Goal: Communication & Community: Answer question/provide support

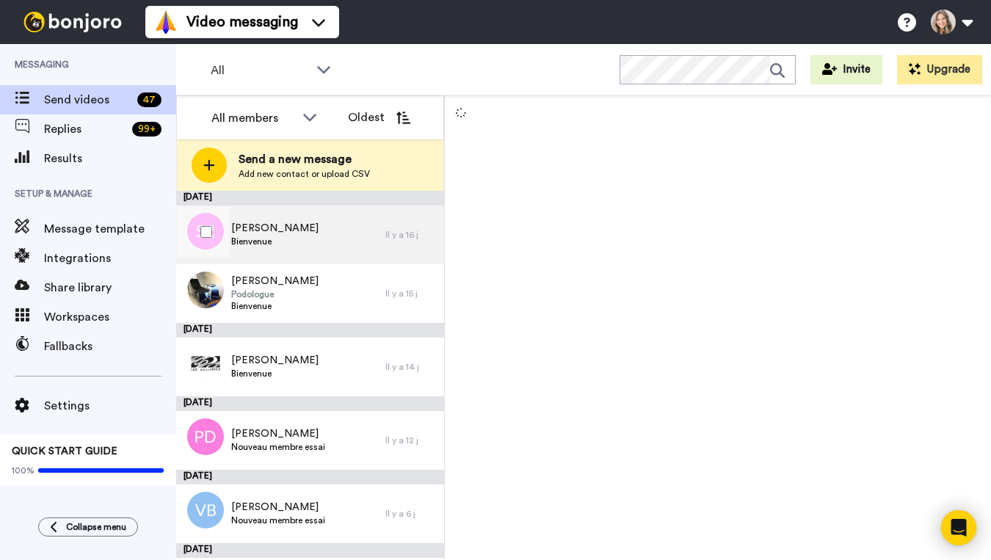
click at [341, 246] on div "Sindy Rochon Bienvenue" at bounding box center [280, 235] width 209 height 59
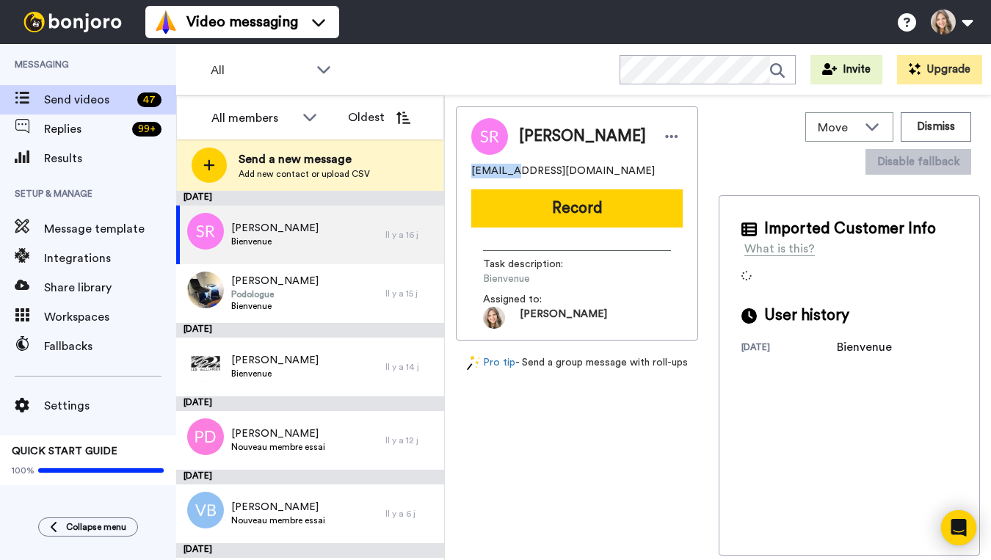
drag, startPoint x: 471, startPoint y: 174, endPoint x: 512, endPoint y: 173, distance: 41.1
click at [512, 173] on span "sindy999@hotmail.com" at bounding box center [563, 171] width 184 height 15
copy span "sindy999"
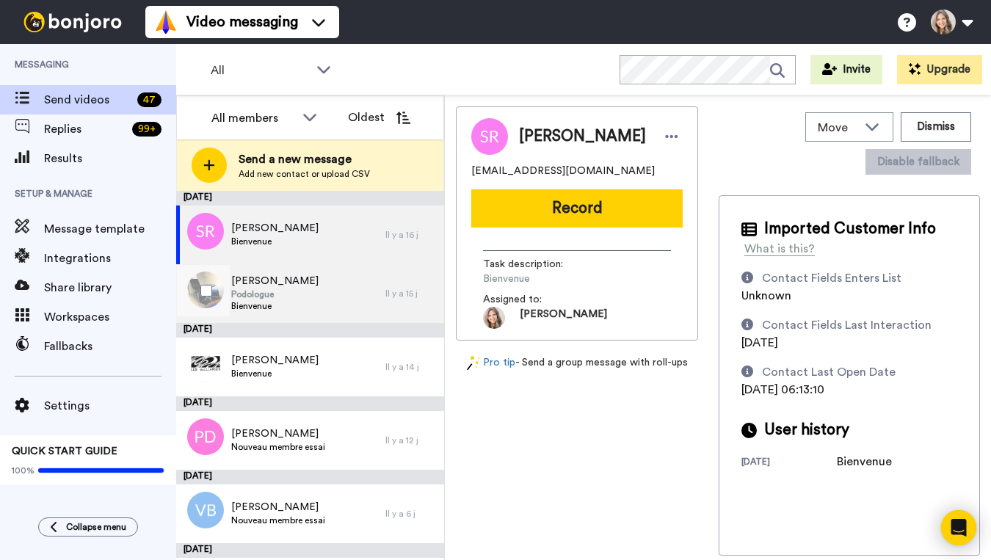
click at [348, 300] on div "Aude Hélène Nousse Podologue Bienvenue" at bounding box center [280, 293] width 209 height 59
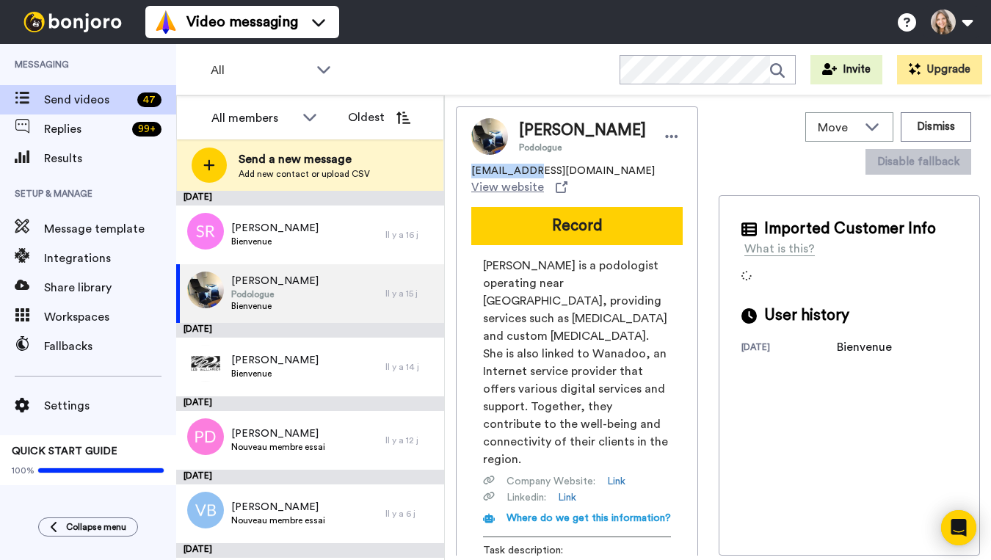
drag, startPoint x: 474, startPoint y: 193, endPoint x: 528, endPoint y: 193, distance: 54.3
click at [528, 178] on span "aude.nousse@wanadoo.fr" at bounding box center [563, 171] width 184 height 15
copy span "aude.nousse"
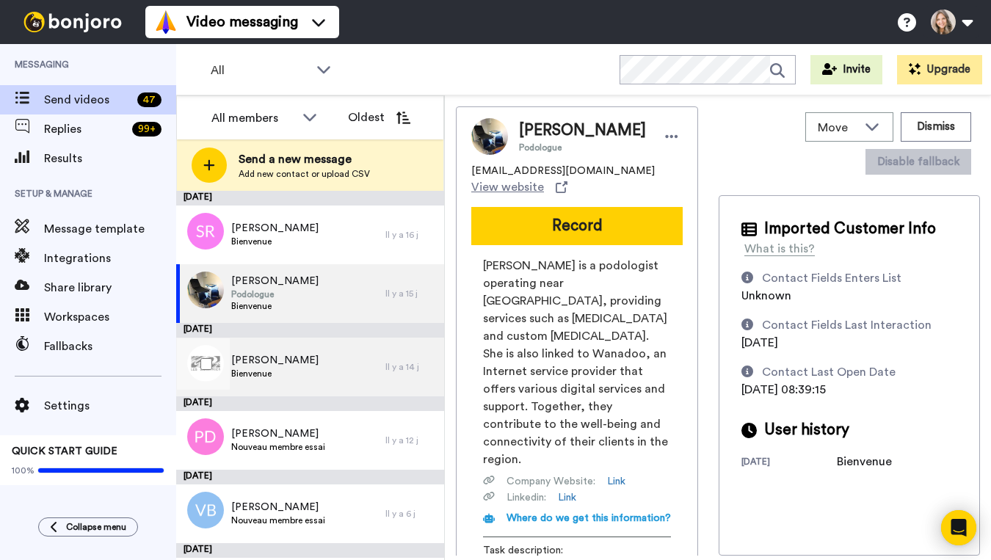
click at [351, 383] on div "Andréanne Cossette Bienvenue" at bounding box center [280, 367] width 209 height 59
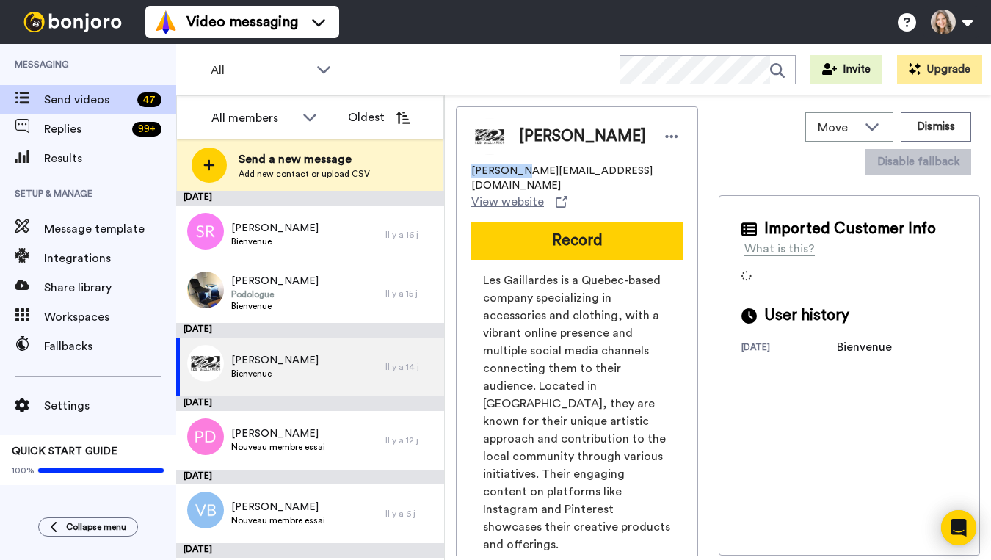
drag, startPoint x: 471, startPoint y: 179, endPoint x: 521, endPoint y: 180, distance: 49.9
click at [521, 180] on span "andreanne@lesgaillardes.com" at bounding box center [576, 178] width 211 height 29
copy span "andreanne"
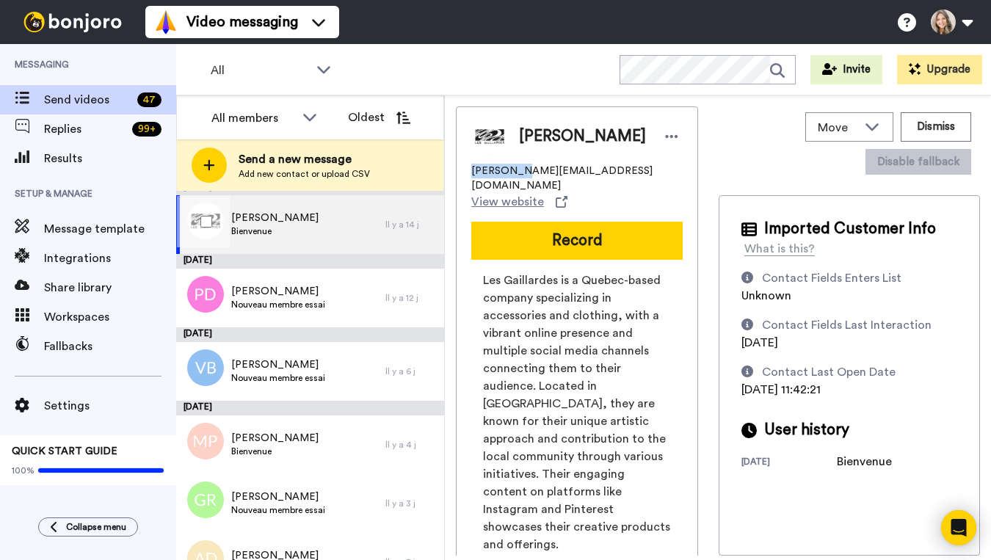
scroll to position [151, 0]
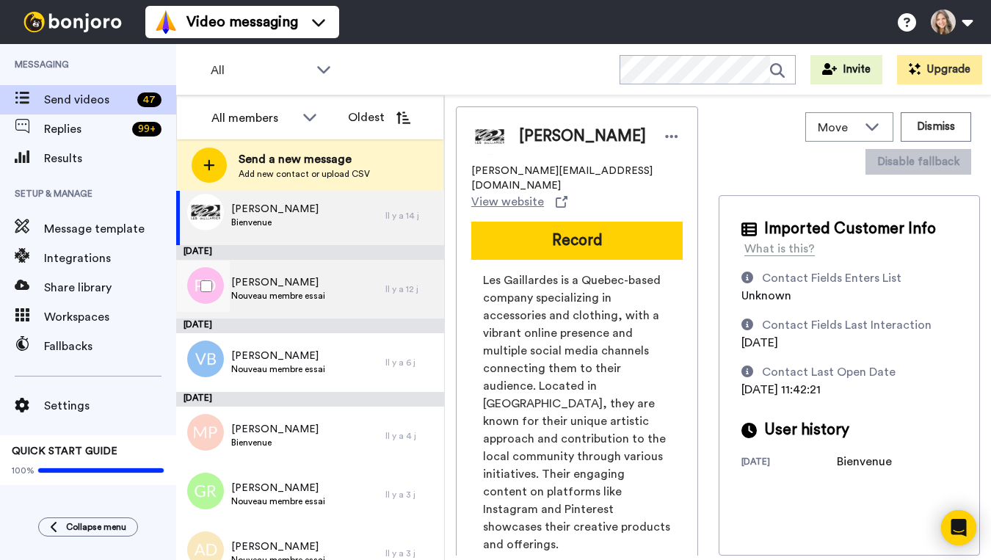
click at [332, 302] on div "Pascale Desbiens Nouveau membre essai" at bounding box center [280, 289] width 209 height 59
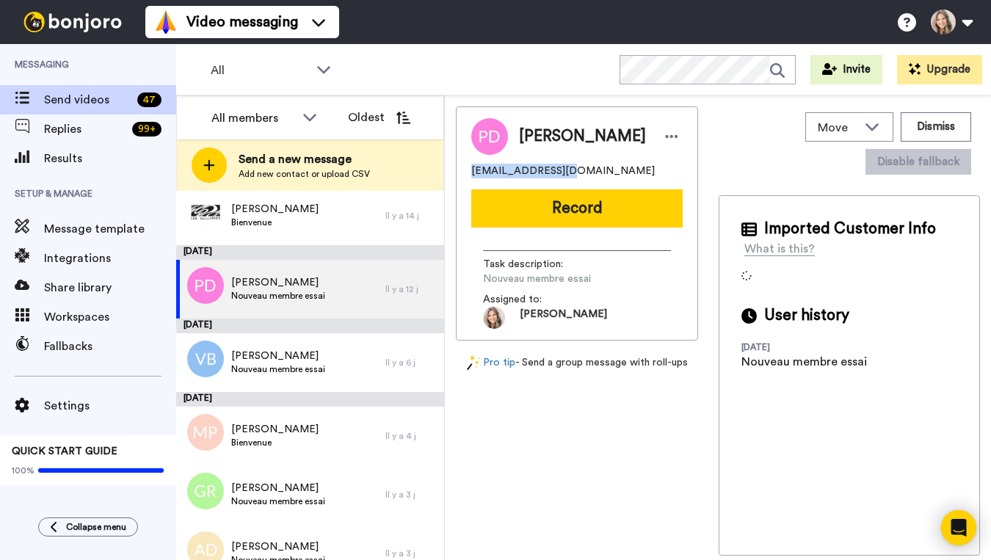
drag, startPoint x: 471, startPoint y: 181, endPoint x: 556, endPoint y: 178, distance: 84.5
click at [556, 178] on span "pascaledesbiens22@outlook.com" at bounding box center [563, 171] width 184 height 15
copy span "pascaledesbiens22"
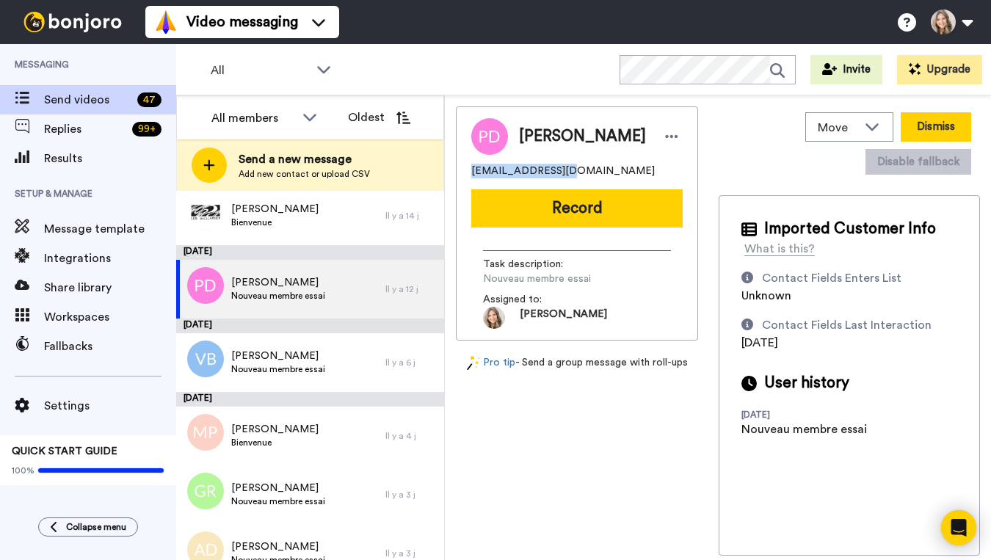
click at [939, 123] on button "Dismiss" at bounding box center [936, 126] width 70 height 29
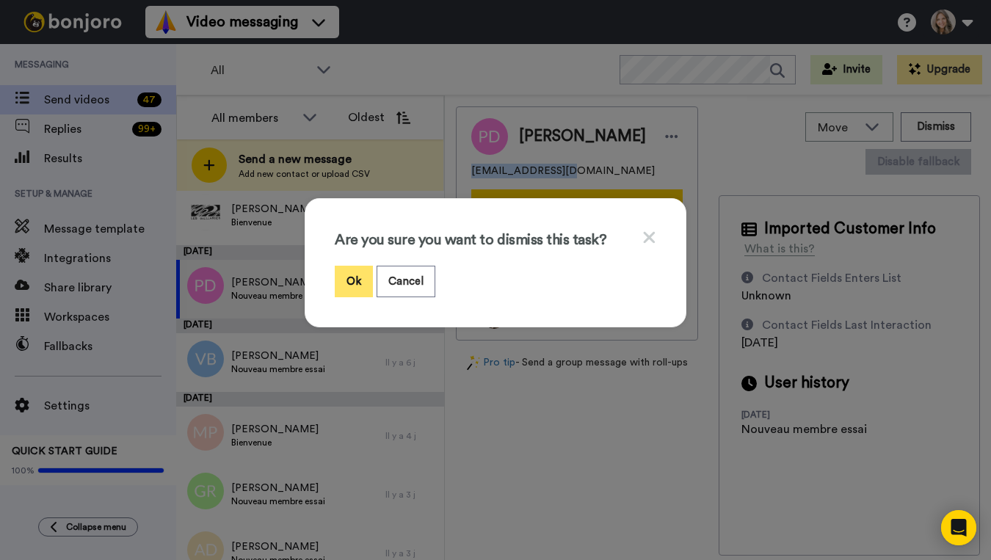
click at [354, 280] on button "Ok" at bounding box center [354, 282] width 38 height 32
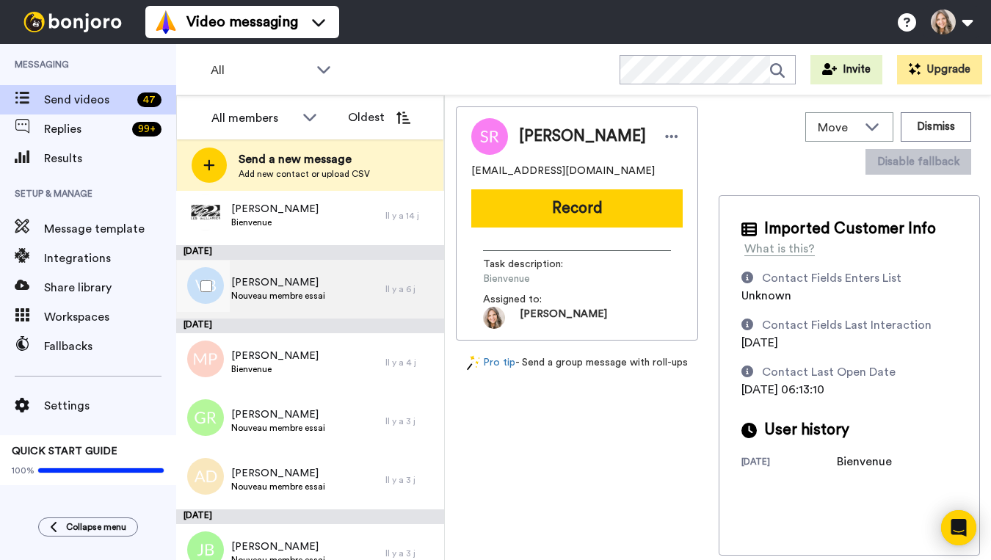
click at [320, 287] on span "Vicky Brunet" at bounding box center [278, 282] width 94 height 15
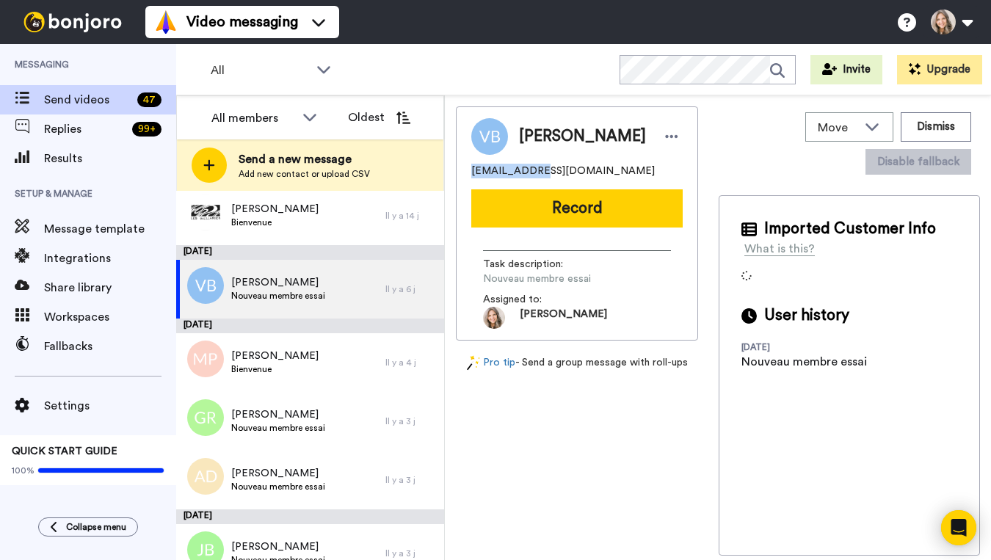
drag, startPoint x: 471, startPoint y: 172, endPoint x: 530, endPoint y: 172, distance: 58.7
click at [530, 172] on span "love_picky87@hotmail.com" at bounding box center [563, 171] width 184 height 15
copy span "love_picky87"
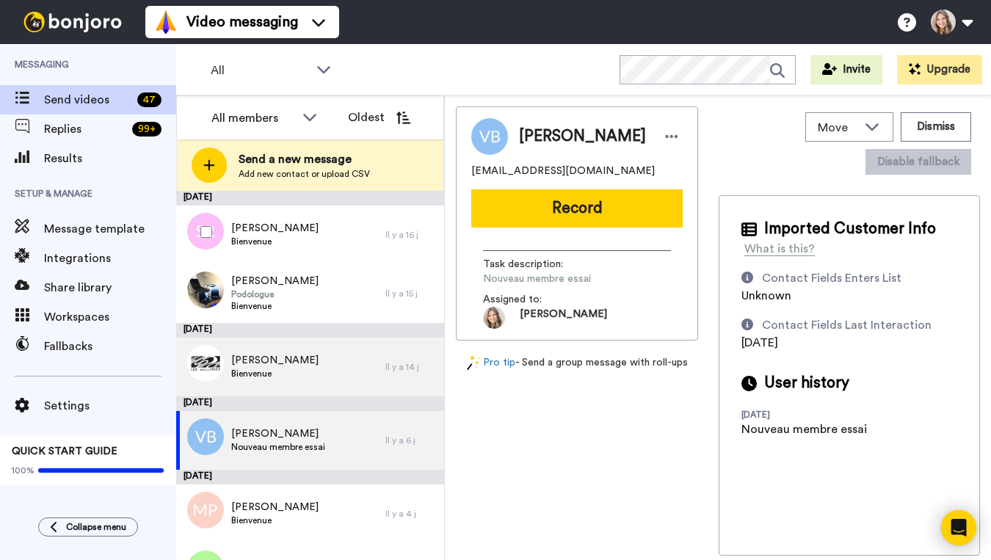
click at [334, 229] on div "Sindy Rochon Bienvenue" at bounding box center [280, 235] width 209 height 59
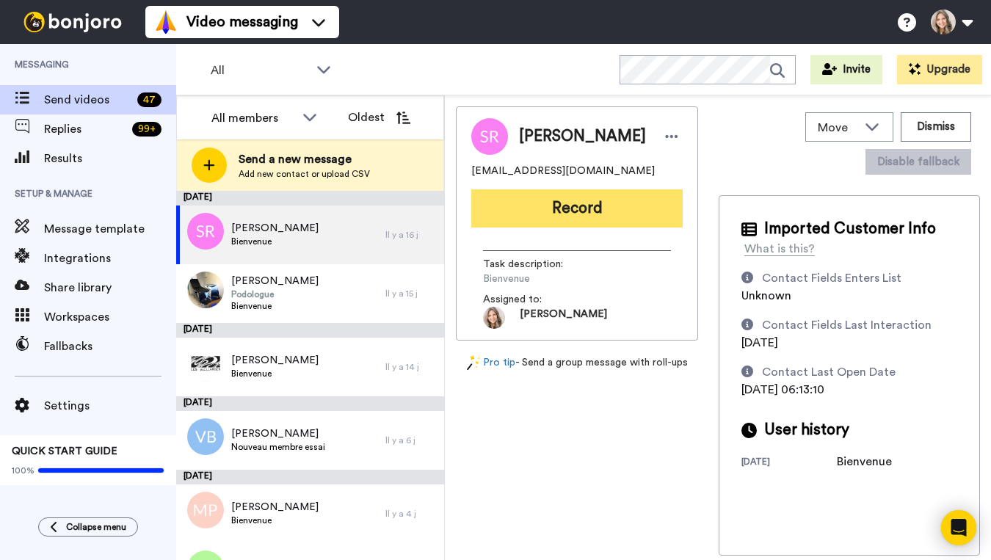
click at [606, 209] on button "Record" at bounding box center [576, 208] width 211 height 38
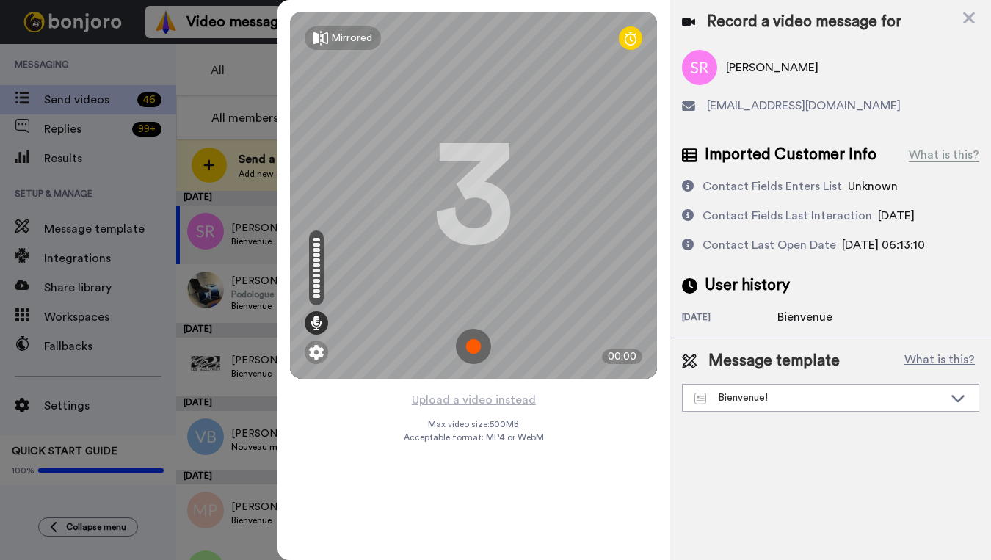
click at [479, 346] on img at bounding box center [473, 346] width 35 height 35
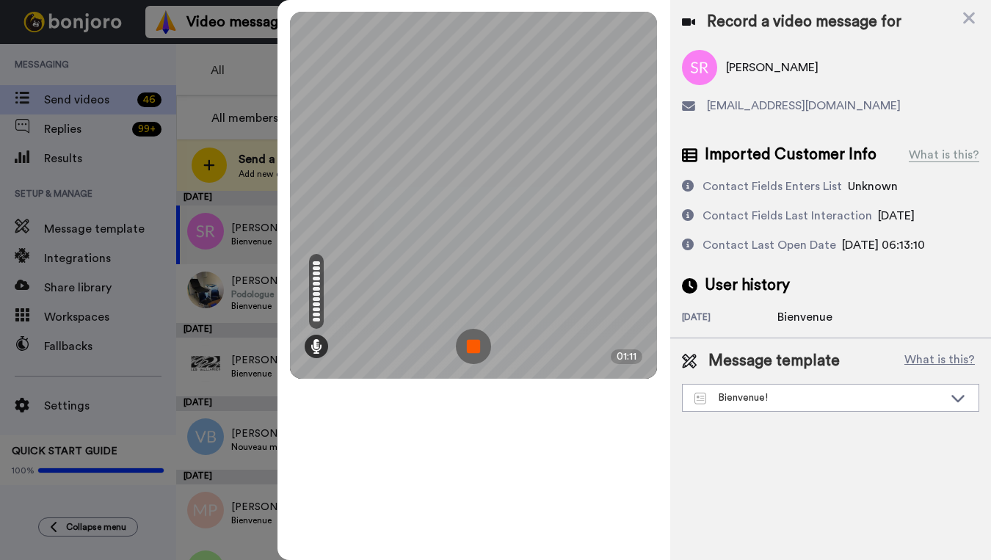
click at [478, 346] on img at bounding box center [473, 346] width 35 height 35
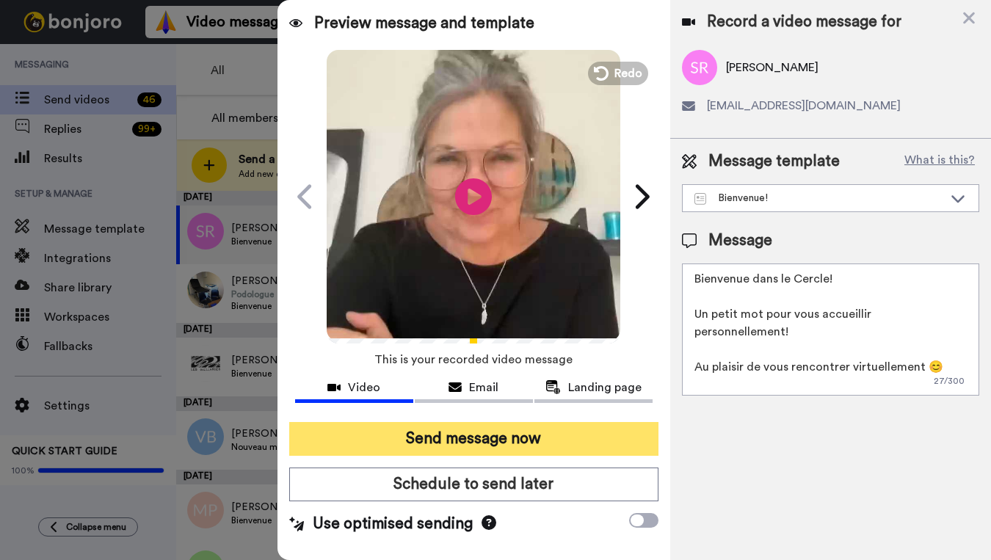
click at [529, 439] on button "Send message now" at bounding box center [473, 439] width 369 height 34
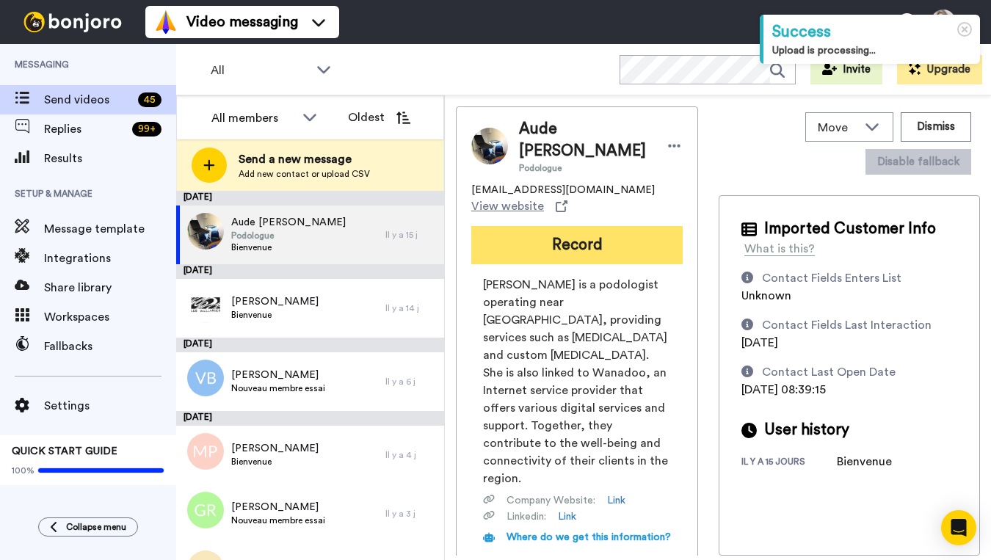
click at [581, 253] on button "Record" at bounding box center [576, 245] width 211 height 38
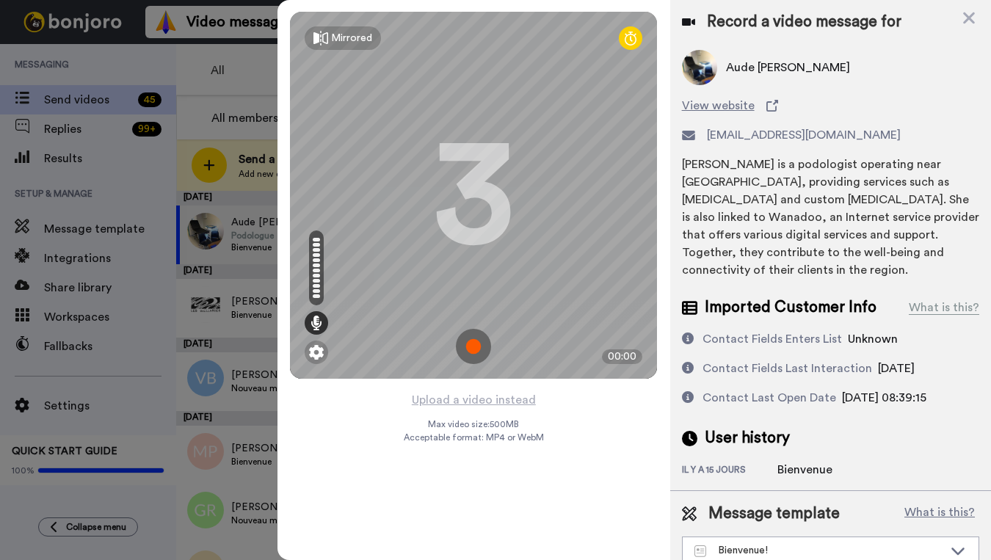
click at [477, 347] on img at bounding box center [473, 346] width 35 height 35
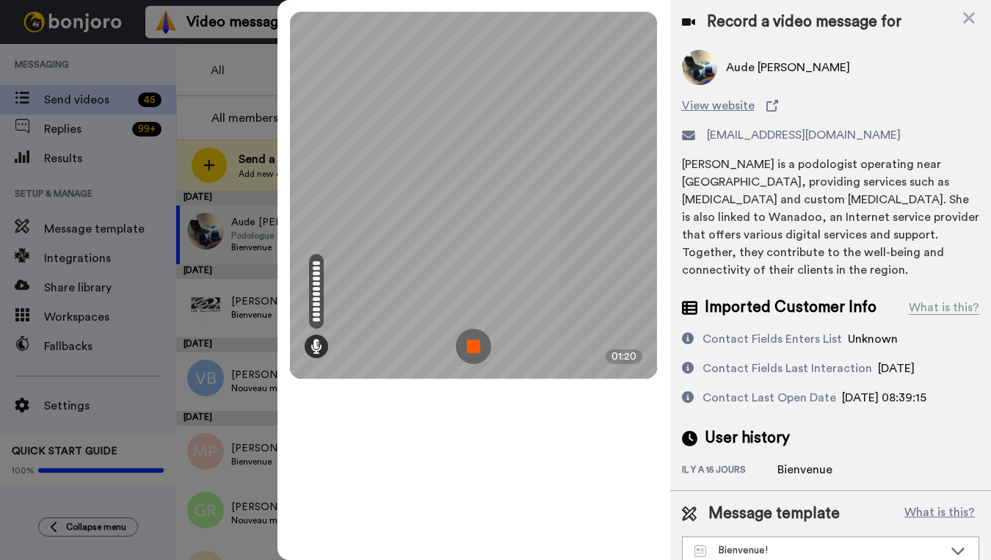
click at [477, 347] on img at bounding box center [473, 346] width 35 height 35
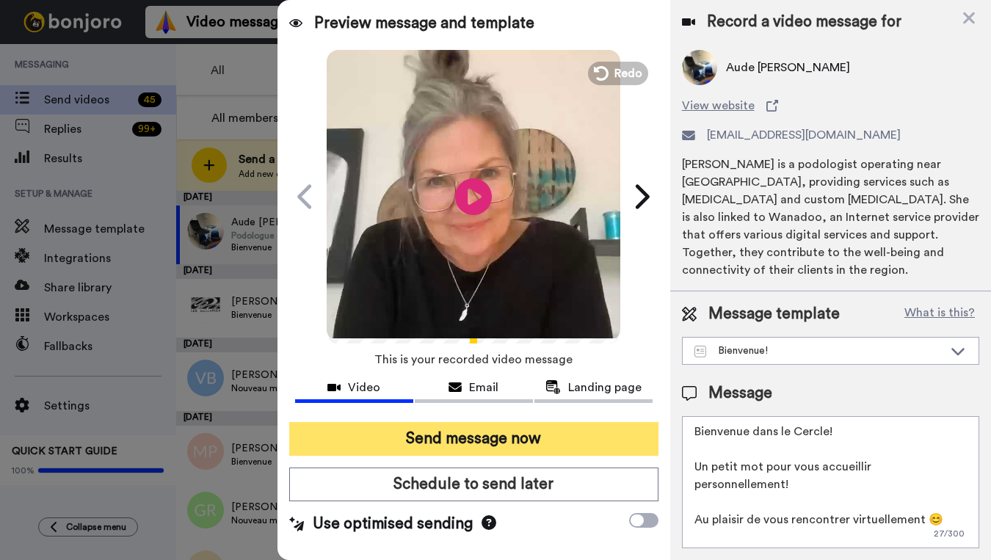
click at [497, 438] on button "Send message now" at bounding box center [473, 439] width 369 height 34
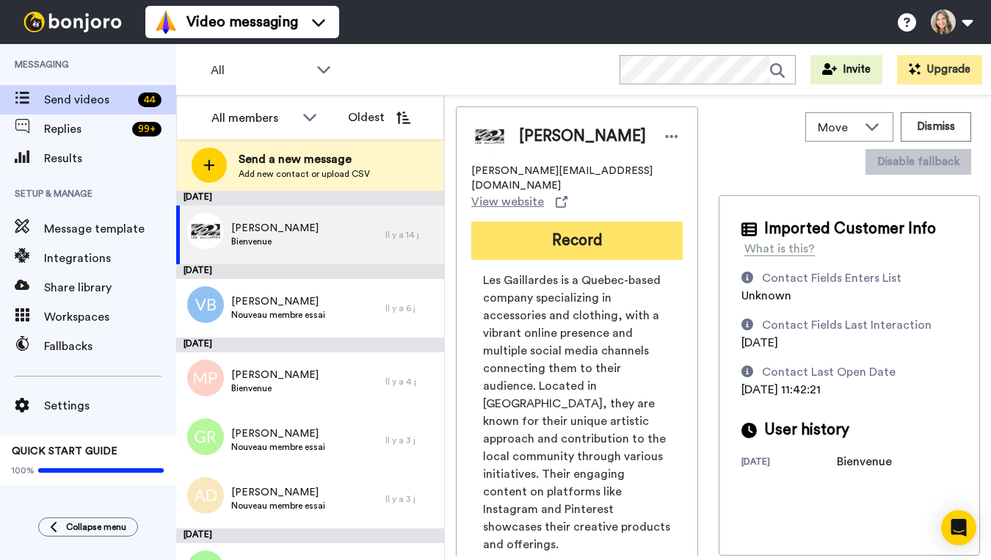
click at [565, 234] on button "Record" at bounding box center [576, 241] width 211 height 38
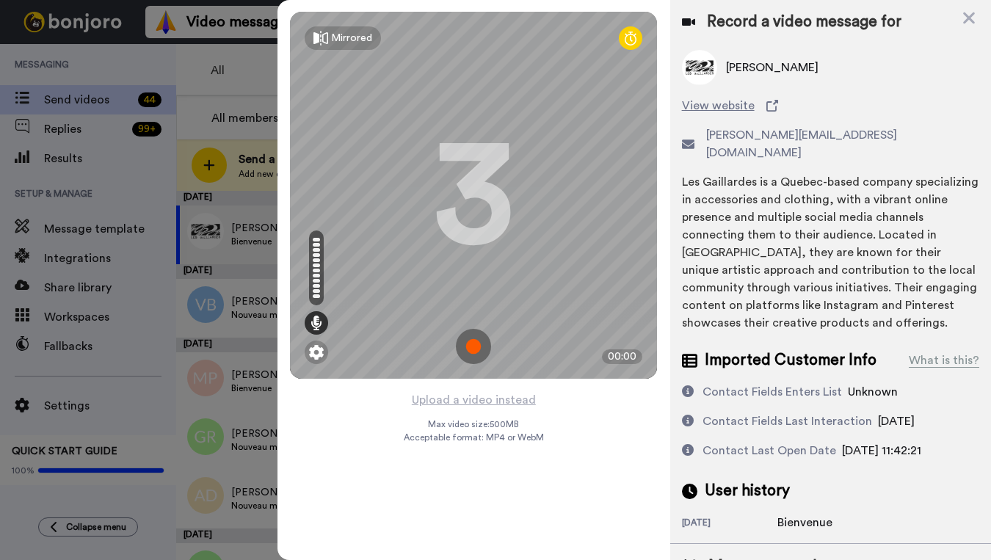
click at [475, 352] on img at bounding box center [473, 346] width 35 height 35
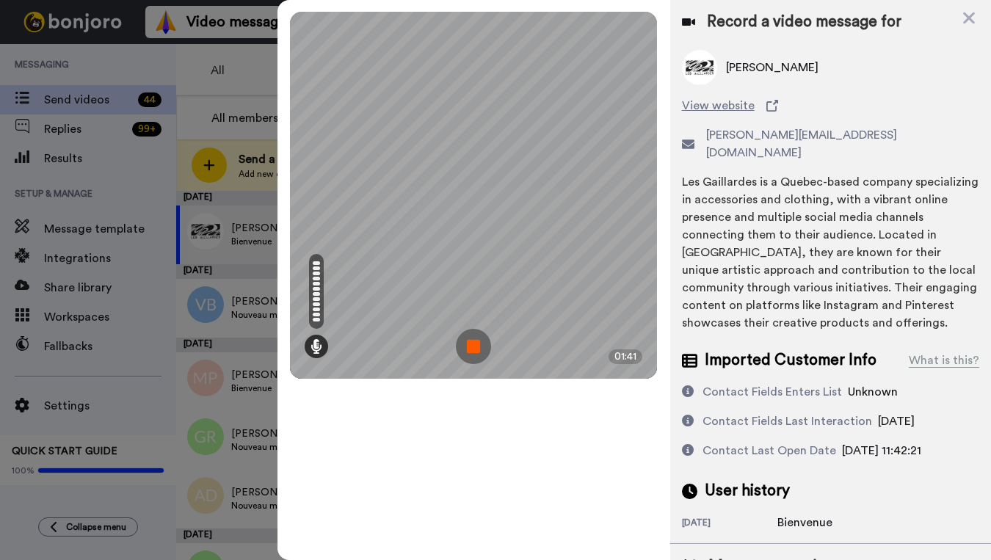
click at [474, 347] on img at bounding box center [473, 346] width 35 height 35
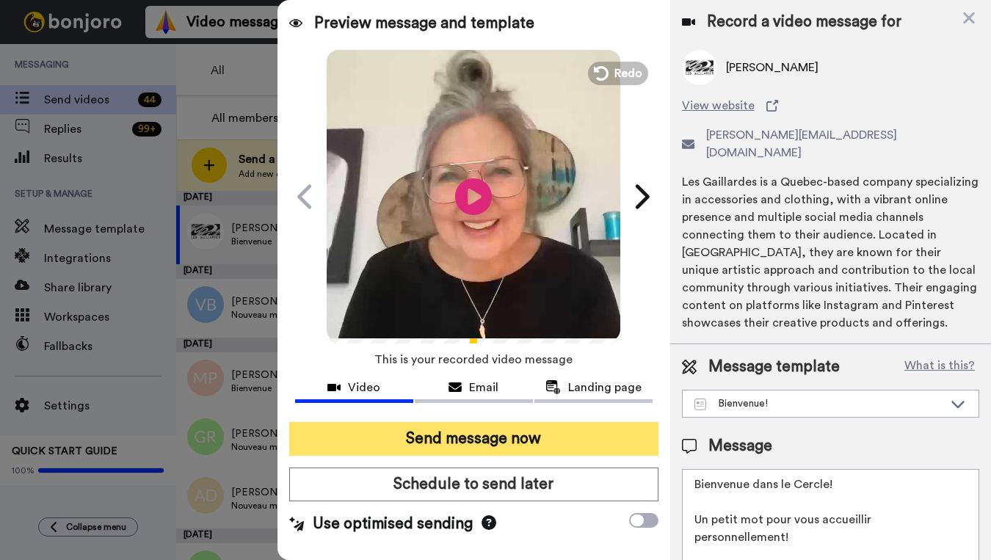
click at [537, 441] on button "Send message now" at bounding box center [473, 439] width 369 height 34
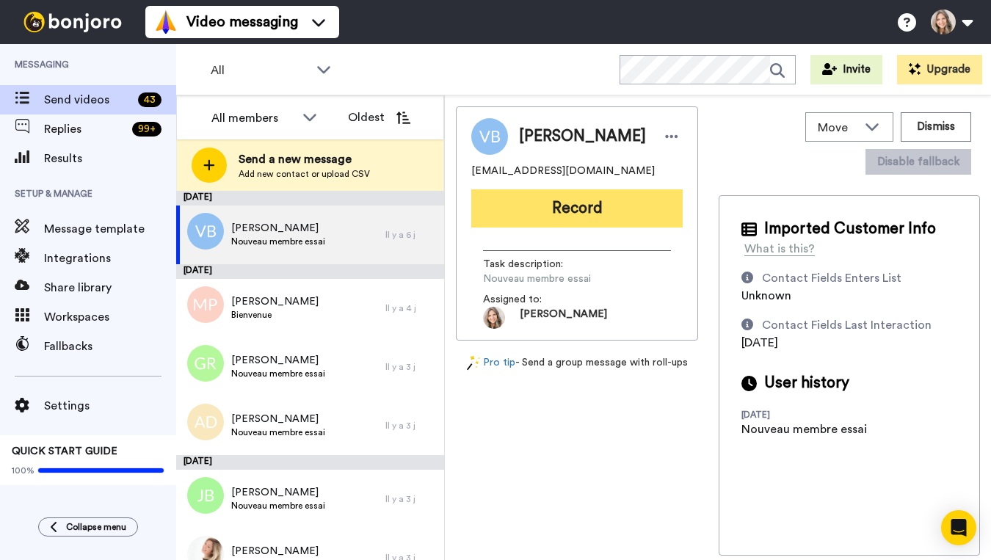
click at [586, 207] on button "Record" at bounding box center [576, 208] width 211 height 38
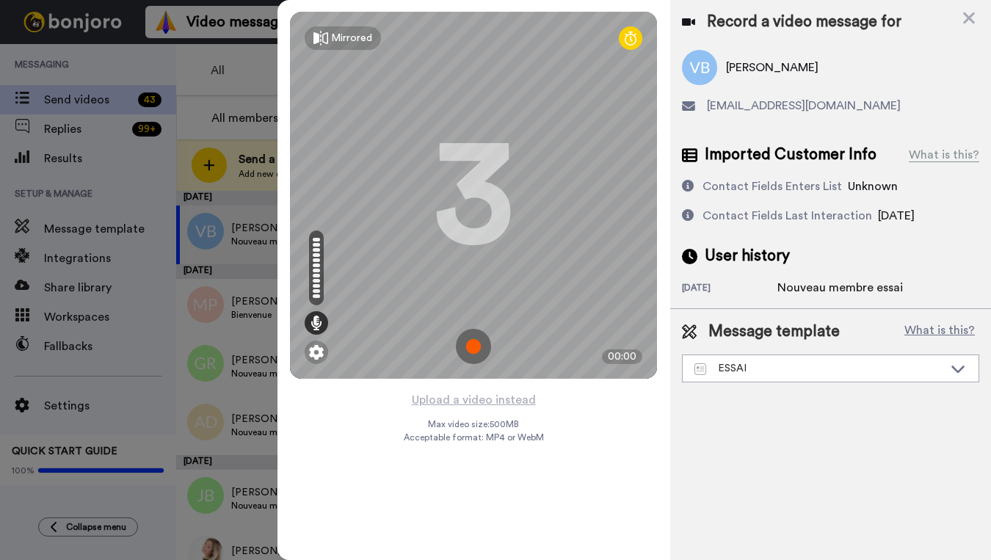
click at [473, 347] on img at bounding box center [473, 346] width 35 height 35
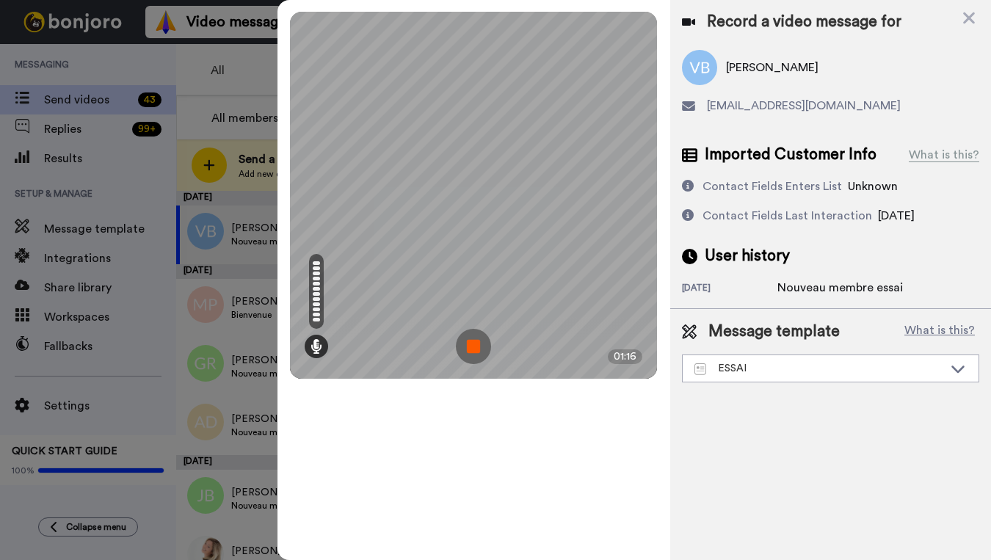
click at [471, 347] on img at bounding box center [473, 346] width 35 height 35
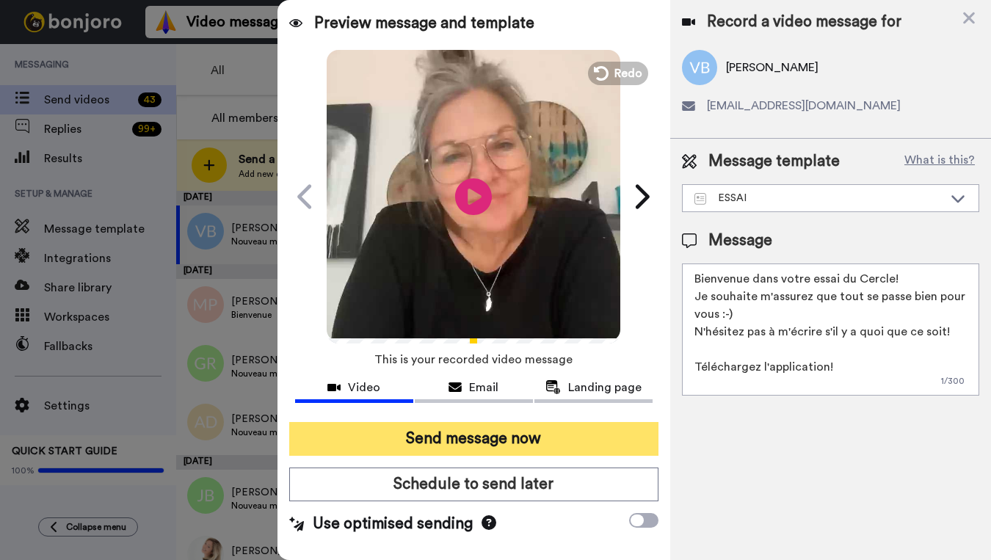
click at [501, 441] on button "Send message now" at bounding box center [473, 439] width 369 height 34
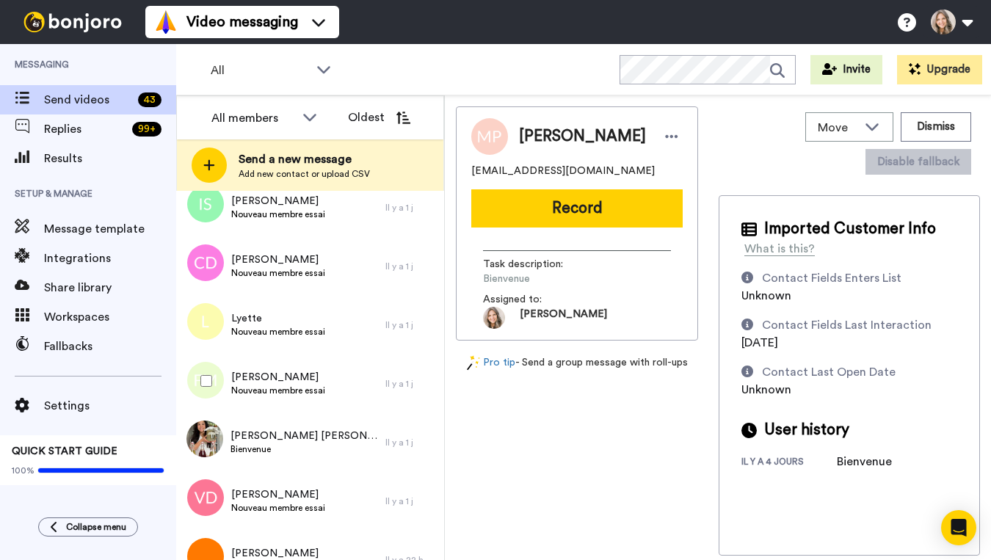
scroll to position [1308, 0]
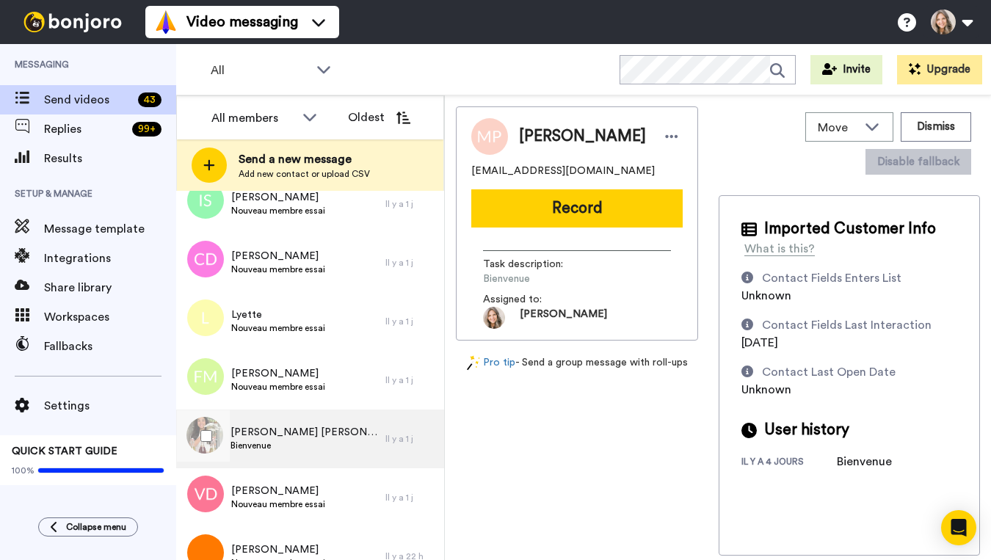
click at [352, 450] on div "[PERSON_NAME] [PERSON_NAME] Bienvenue" at bounding box center [280, 439] width 209 height 59
